Goal: Task Accomplishment & Management: Manage account settings

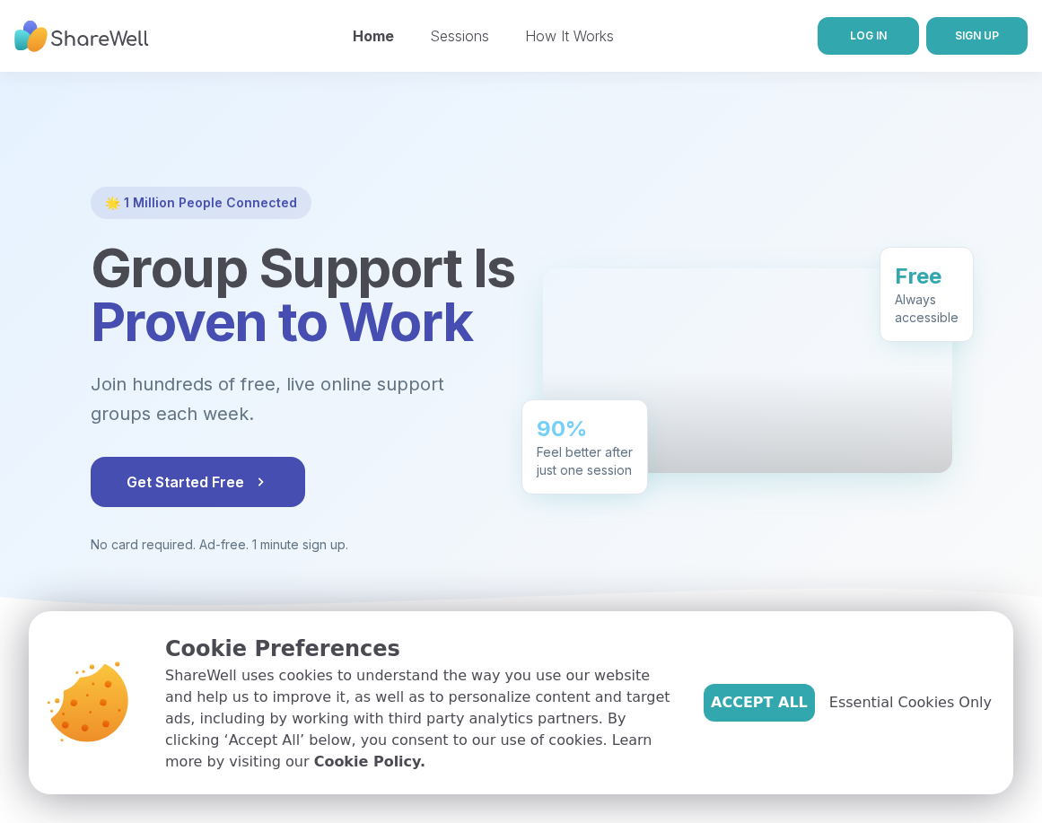
click at [838, 45] on link "LOG IN" at bounding box center [868, 36] width 101 height 38
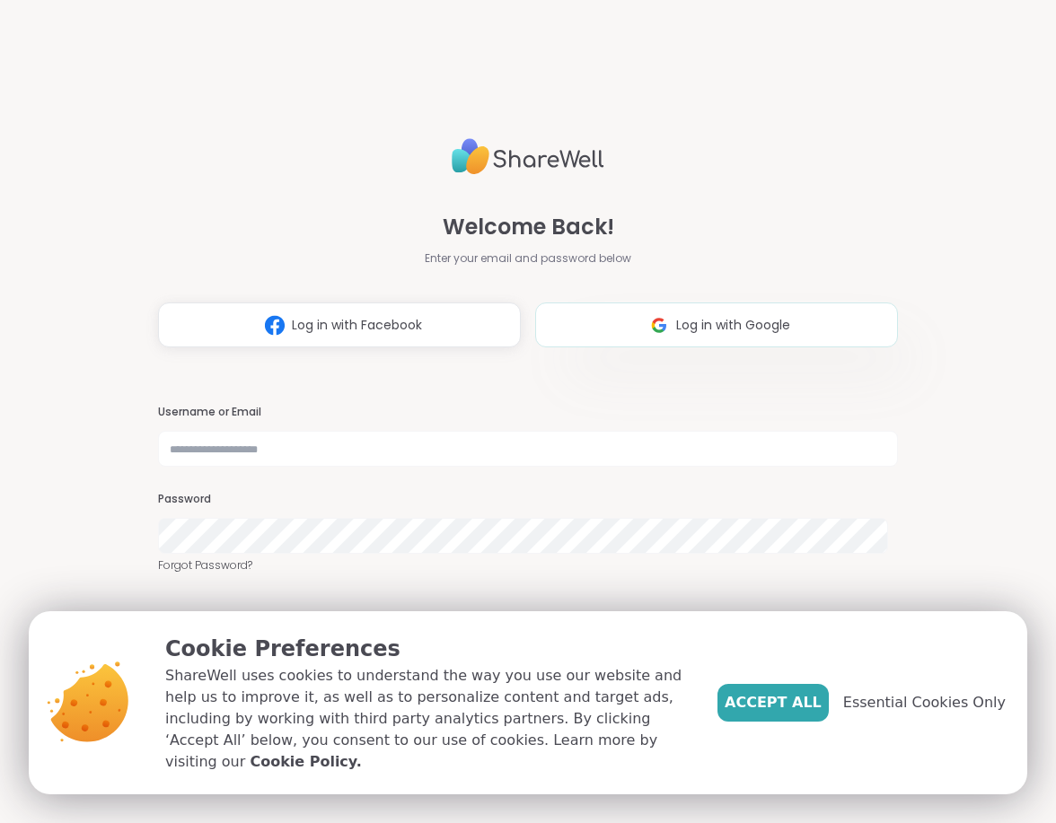
click at [650, 330] on img at bounding box center [659, 325] width 34 height 33
click at [812, 714] on span "Accept All" at bounding box center [772, 703] width 97 height 22
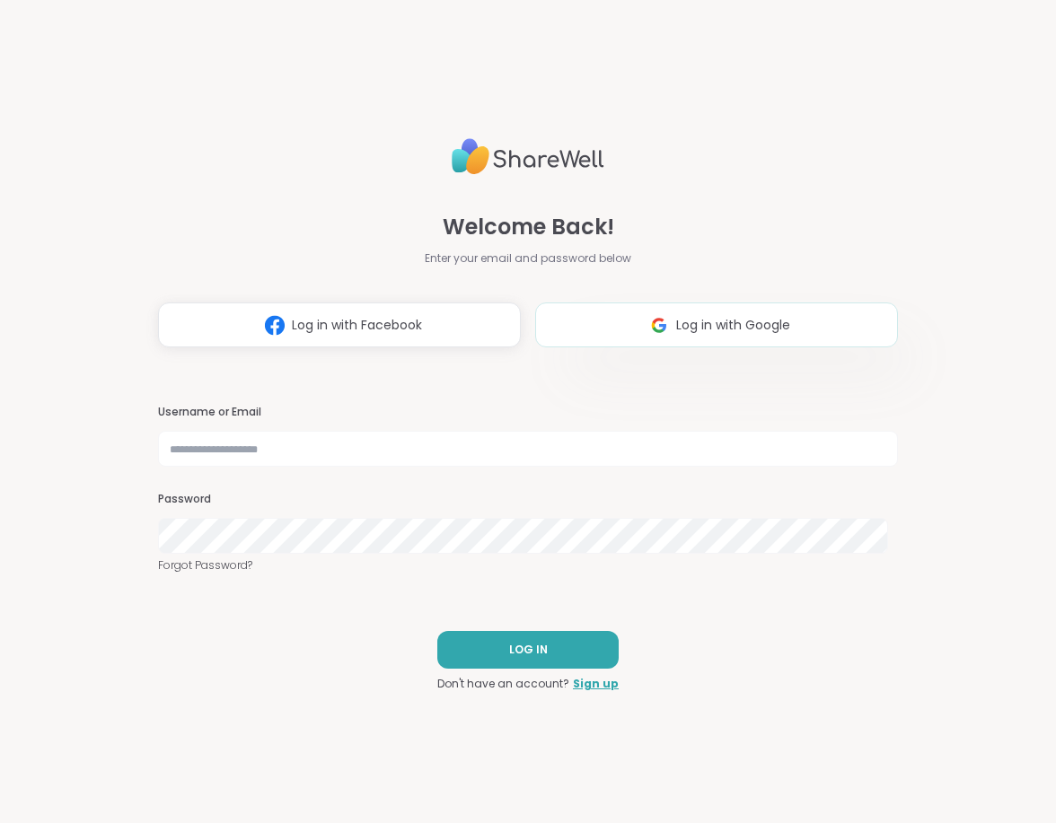
click at [703, 320] on span "Log in with Google" at bounding box center [733, 325] width 114 height 19
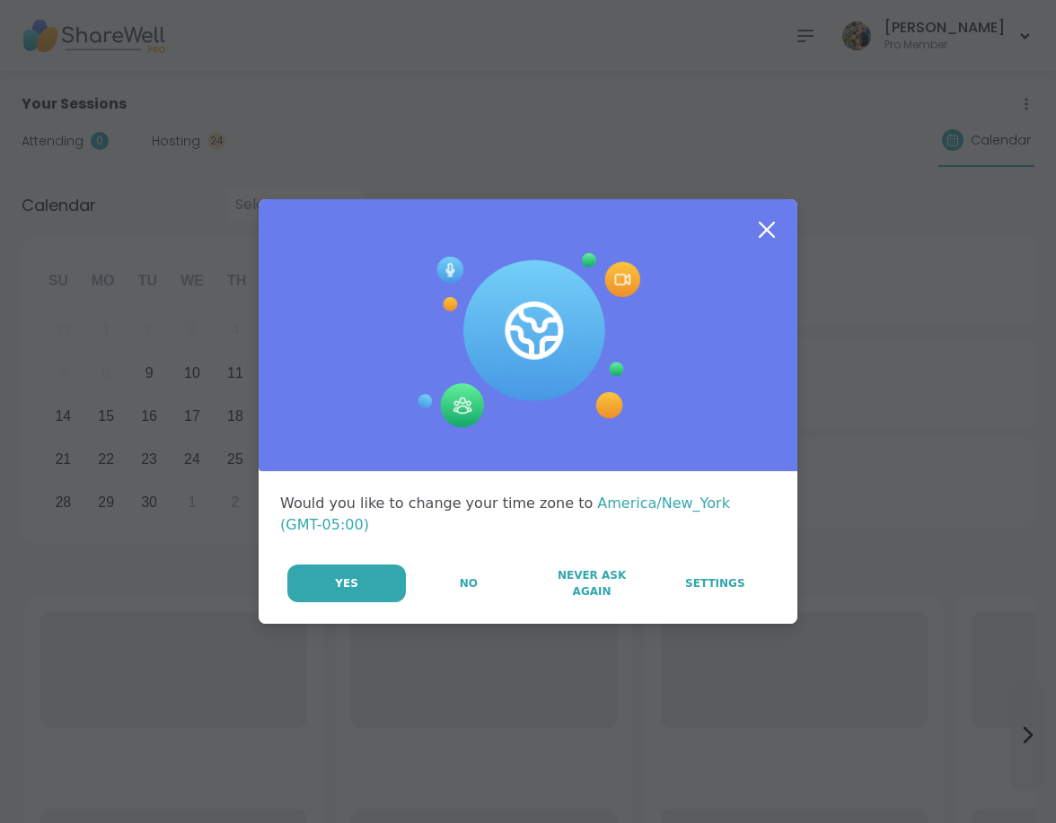
click at [760, 257] on div at bounding box center [528, 335] width 539 height 273
click at [760, 238] on icon at bounding box center [767, 230] width 16 height 16
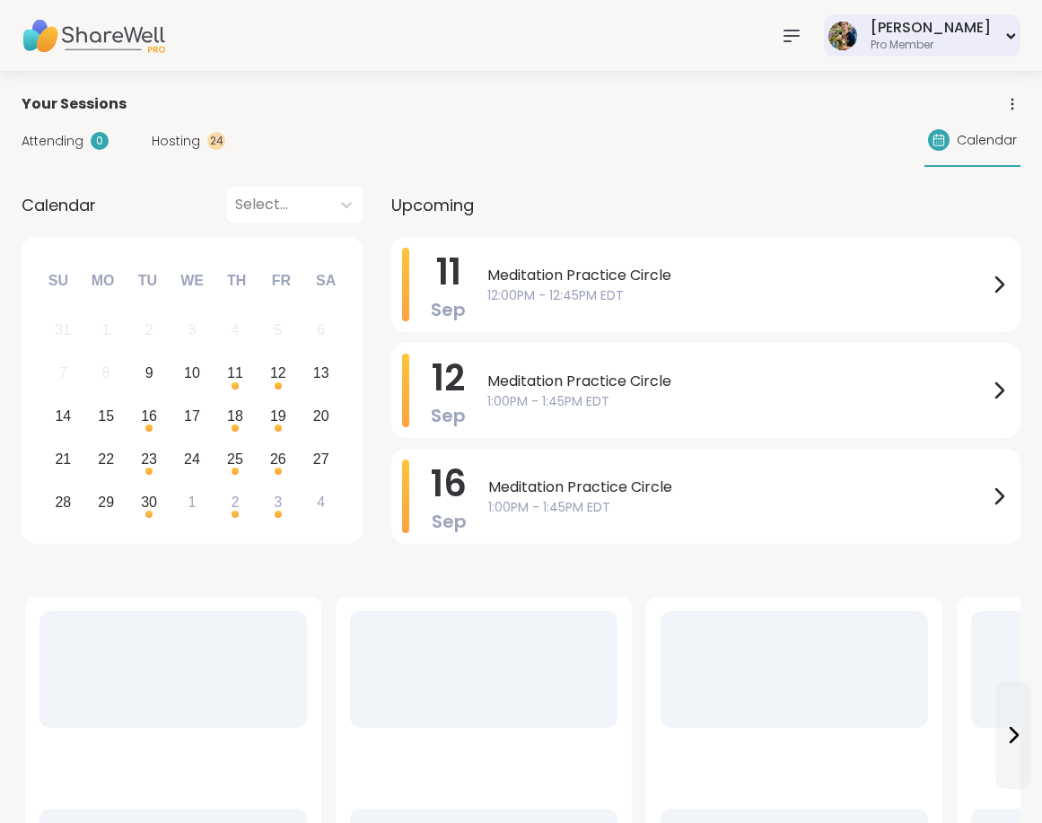
click at [963, 35] on div "[PERSON_NAME]" at bounding box center [931, 28] width 120 height 20
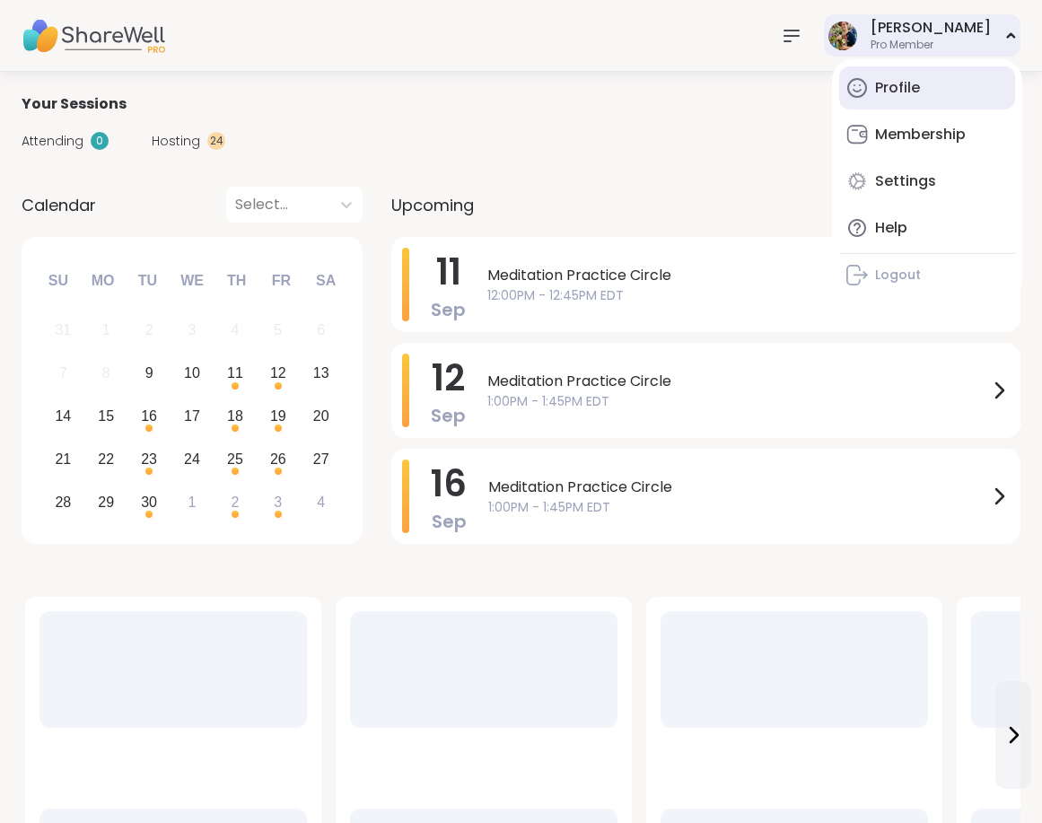
click at [870, 83] on link "Profile" at bounding box center [927, 87] width 176 height 43
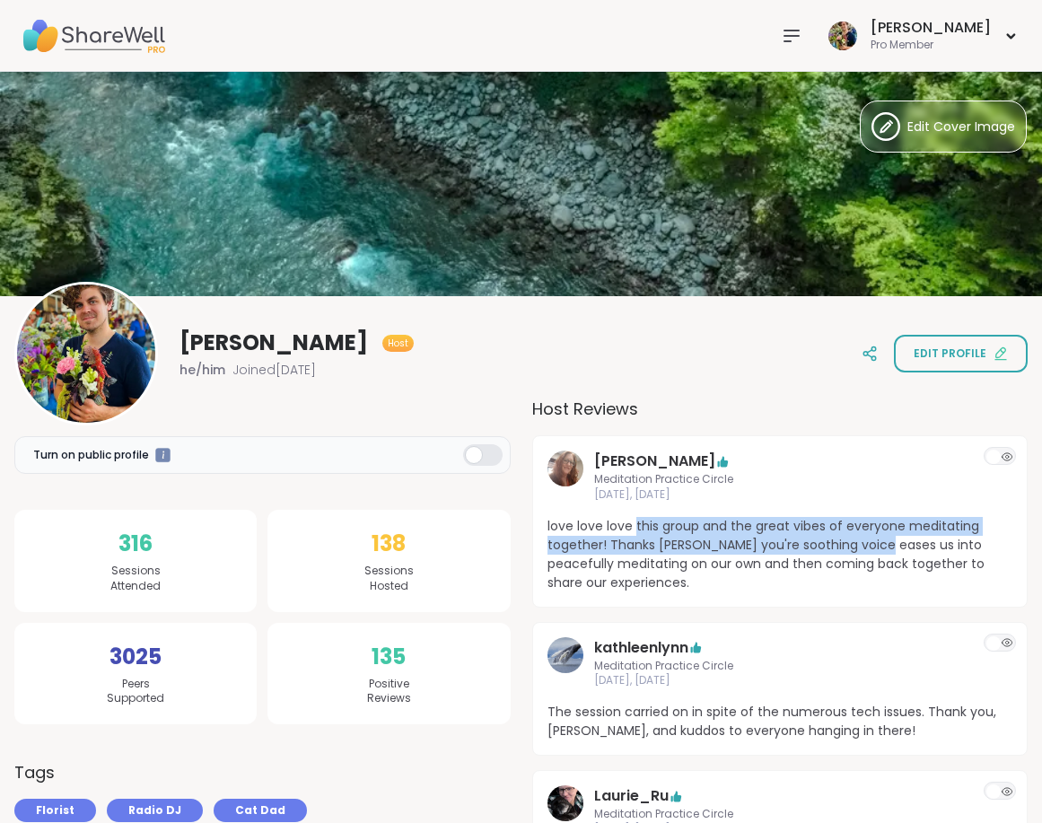
drag, startPoint x: 635, startPoint y: 520, endPoint x: 869, endPoint y: 541, distance: 235.3
click at [880, 548] on span "love love love this group and the great vibes of everyone meditating together! …" at bounding box center [781, 554] width 466 height 75
